Goal: Find specific page/section: Find specific page/section

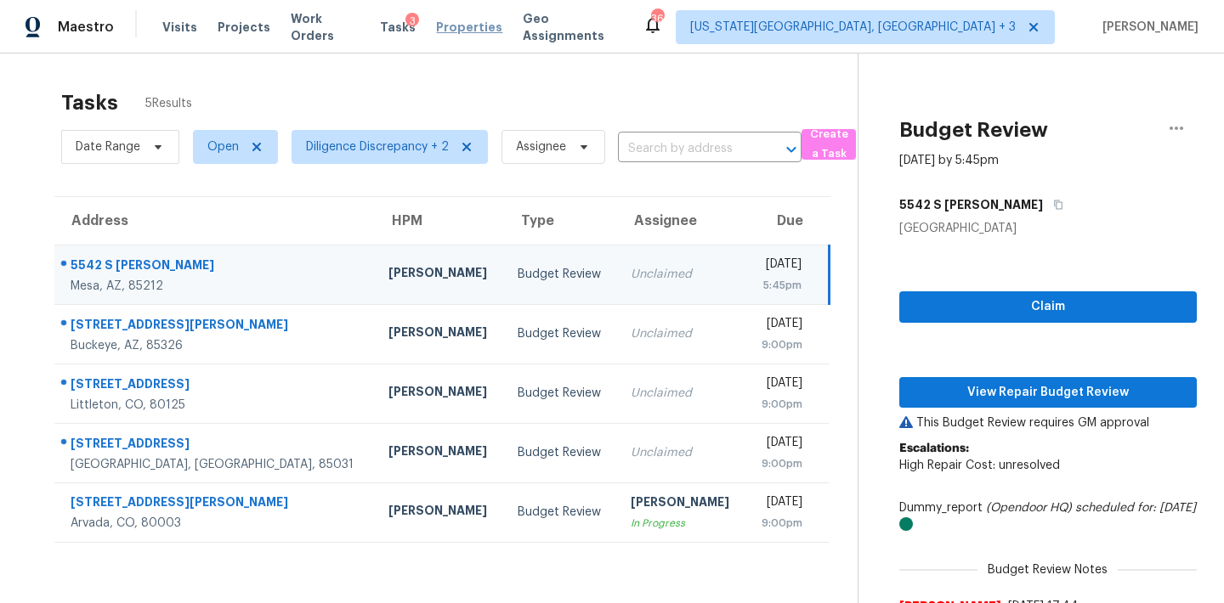
click at [460, 22] on span "Properties" at bounding box center [469, 27] width 66 height 17
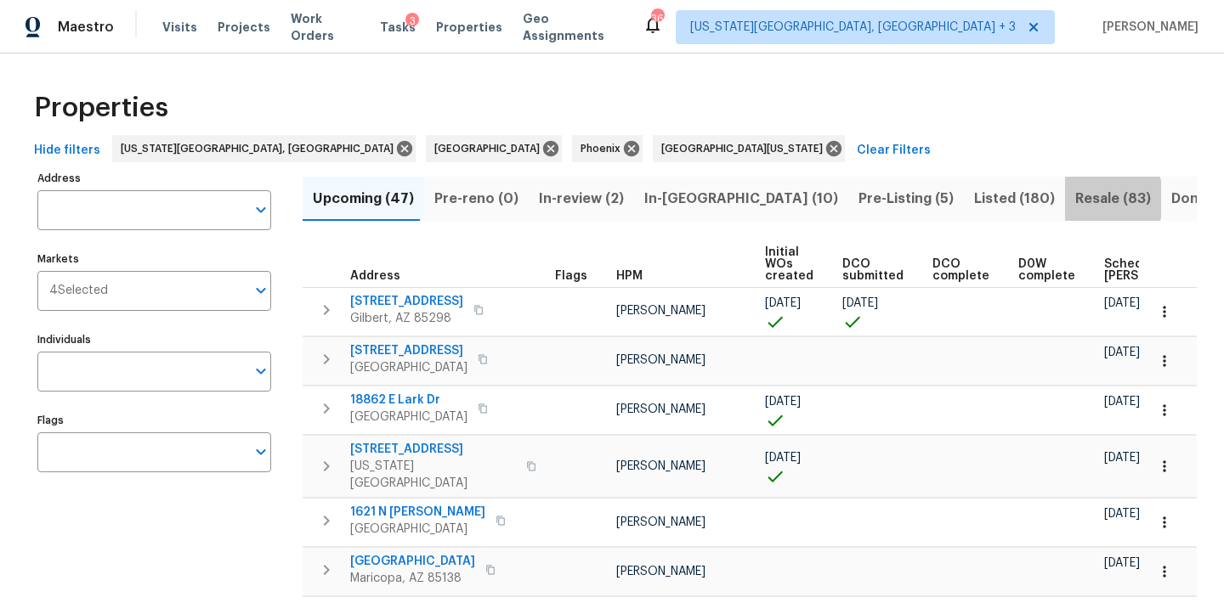
click at [1075, 199] on span "Resale (83)" at bounding box center [1113, 199] width 76 height 24
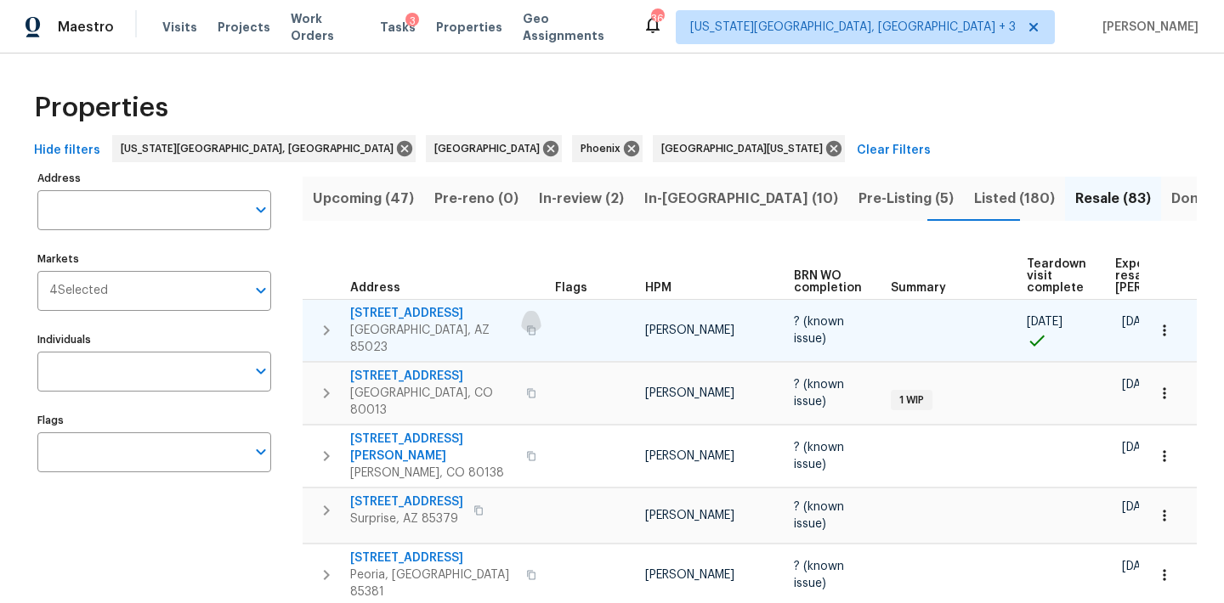
click at [526, 326] on icon "button" at bounding box center [531, 331] width 10 height 10
